Goal: Find specific page/section: Find specific page/section

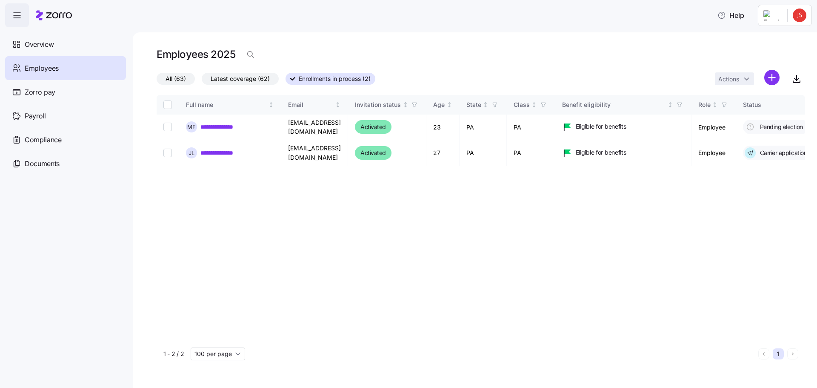
click at [60, 72] on div "Employees" at bounding box center [65, 68] width 121 height 24
click at [60, 66] on div "Employees" at bounding box center [65, 68] width 121 height 24
click at [168, 81] on span "All (63)" at bounding box center [176, 78] width 20 height 11
click at [157, 81] on input "All (63)" at bounding box center [157, 81] width 0 height 0
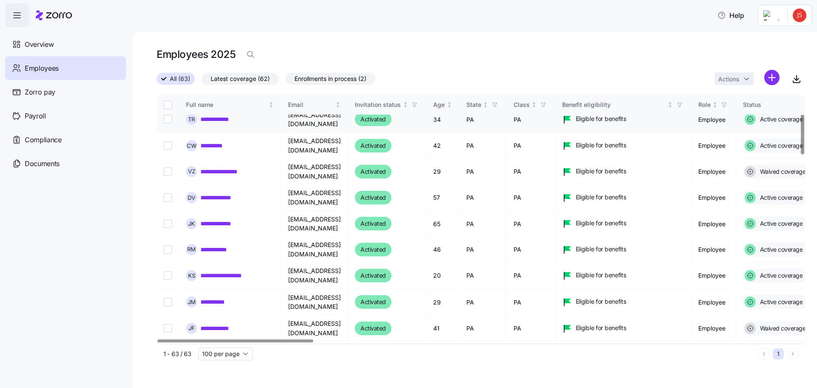
scroll to position [128, 0]
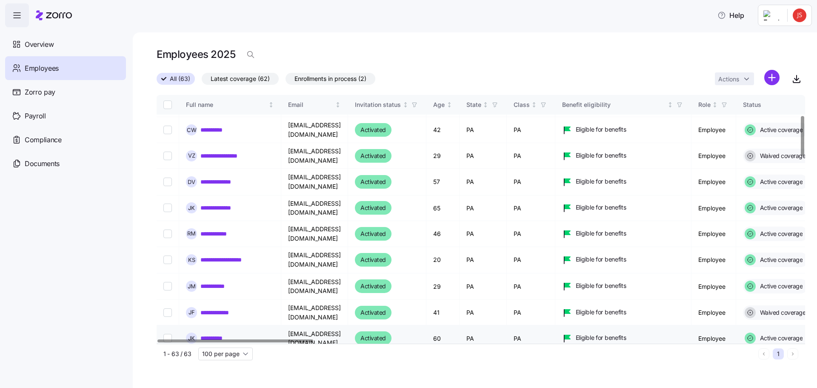
click at [222, 334] on link "**********" at bounding box center [215, 338] width 31 height 9
